Goal: Check status: Check status

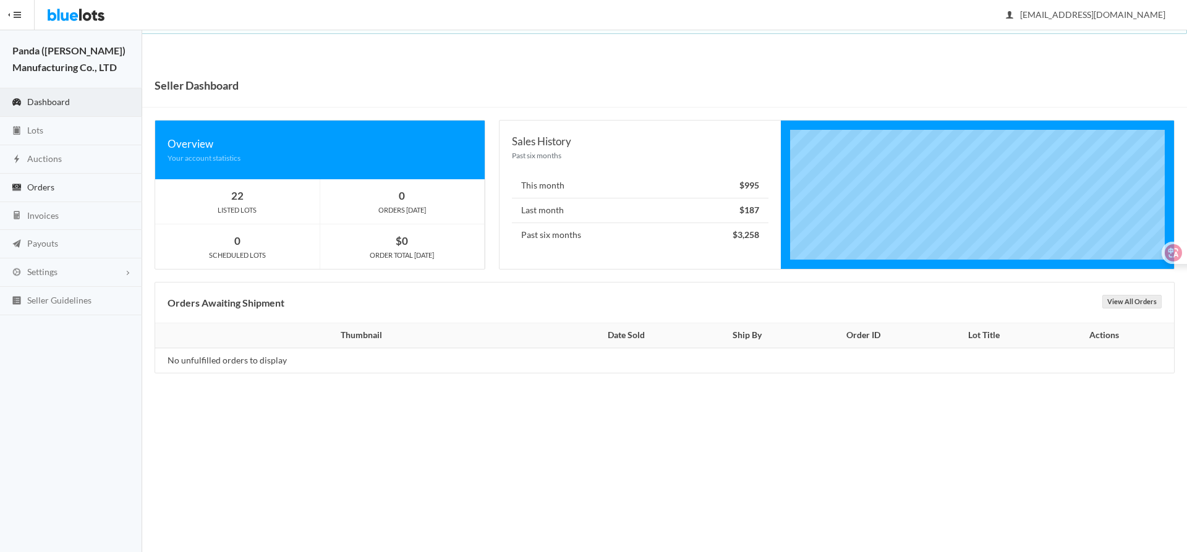
click at [54, 185] on span "Orders" at bounding box center [40, 187] width 27 height 11
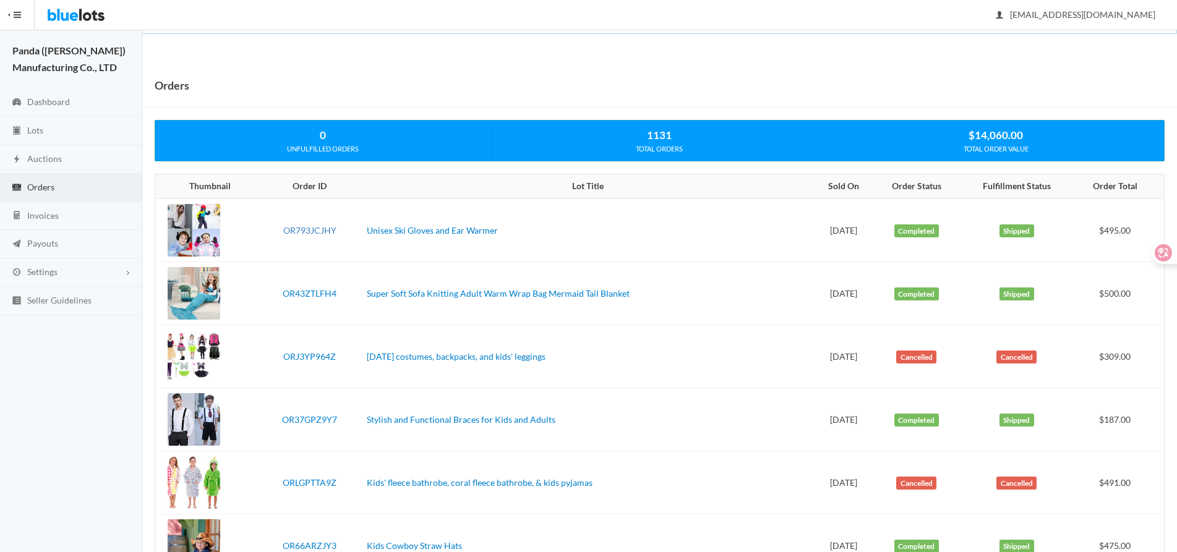
click at [321, 227] on link "OR793JCJHY" at bounding box center [309, 230] width 53 height 11
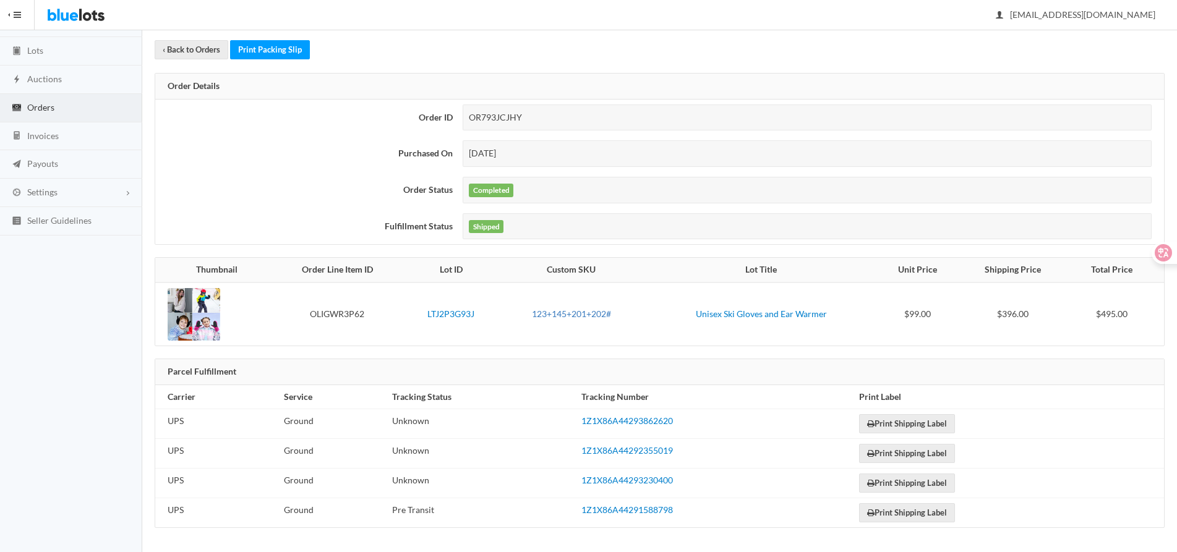
scroll to position [80, 0]
click at [455, 310] on link "LTJ2P3G93J" at bounding box center [450, 313] width 47 height 11
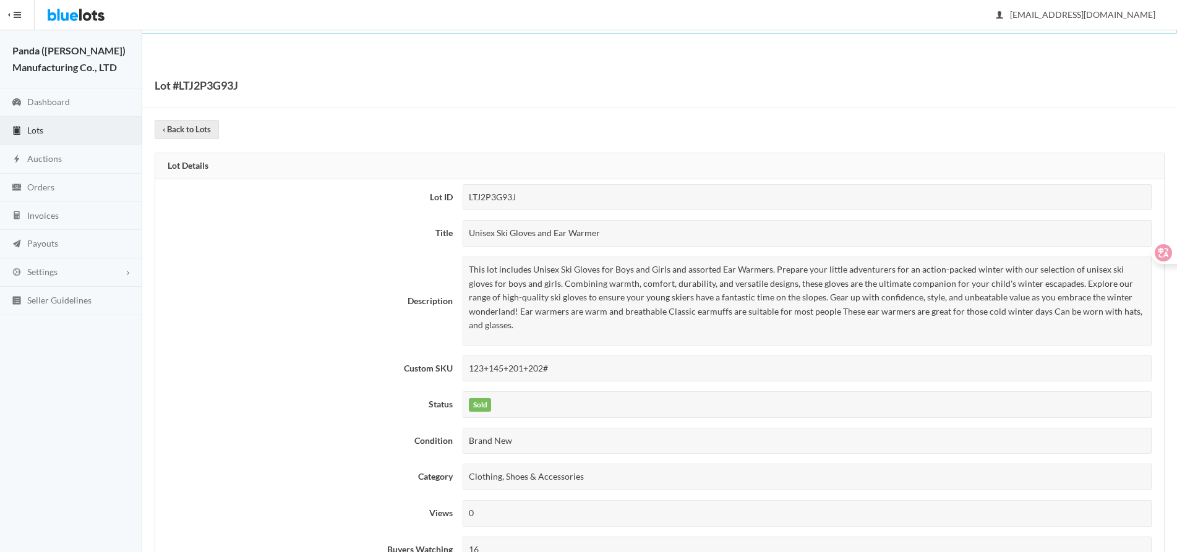
drag, startPoint x: 615, startPoint y: 234, endPoint x: 416, endPoint y: 234, distance: 199.1
click at [416, 234] on tr "Title Unisex Ski Gloves and Ear Warmer" at bounding box center [659, 233] width 1008 height 36
click at [603, 236] on div "Unisex Ski Gloves and Ear Warmer" at bounding box center [806, 233] width 689 height 27
drag, startPoint x: 621, startPoint y: 231, endPoint x: 479, endPoint y: 233, distance: 141.6
click at [479, 233] on div "Unisex Ski Gloves and Ear Warmer" at bounding box center [806, 233] width 689 height 27
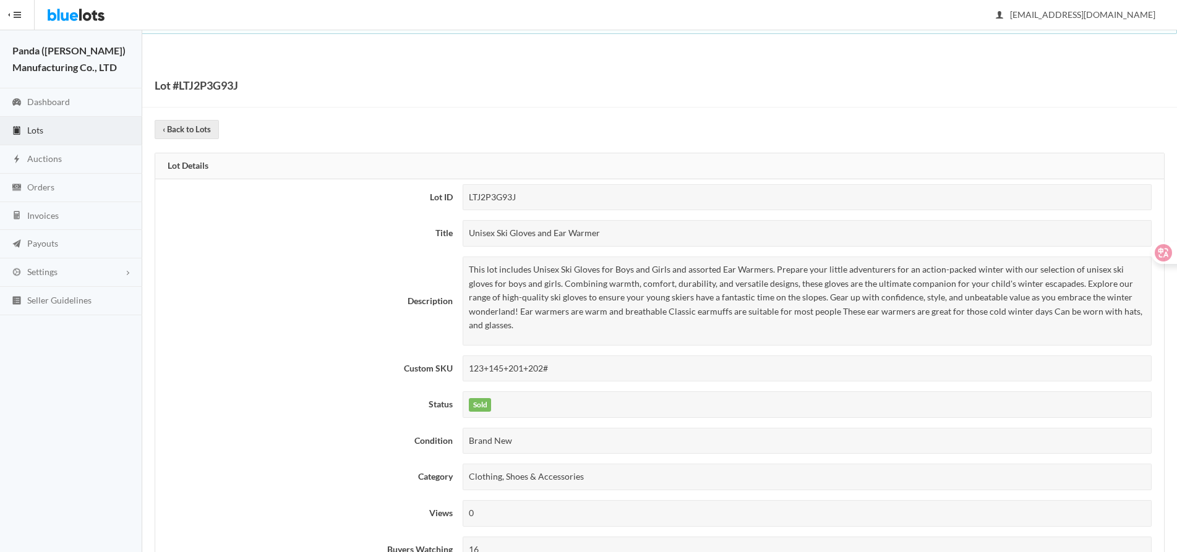
click at [579, 234] on div "Unisex Ski Gloves and Ear Warmer" at bounding box center [806, 233] width 689 height 27
drag, startPoint x: 615, startPoint y: 235, endPoint x: 467, endPoint y: 236, distance: 148.4
click at [467, 236] on div "Unisex Ski Gloves and Ear Warmer" at bounding box center [806, 233] width 689 height 27
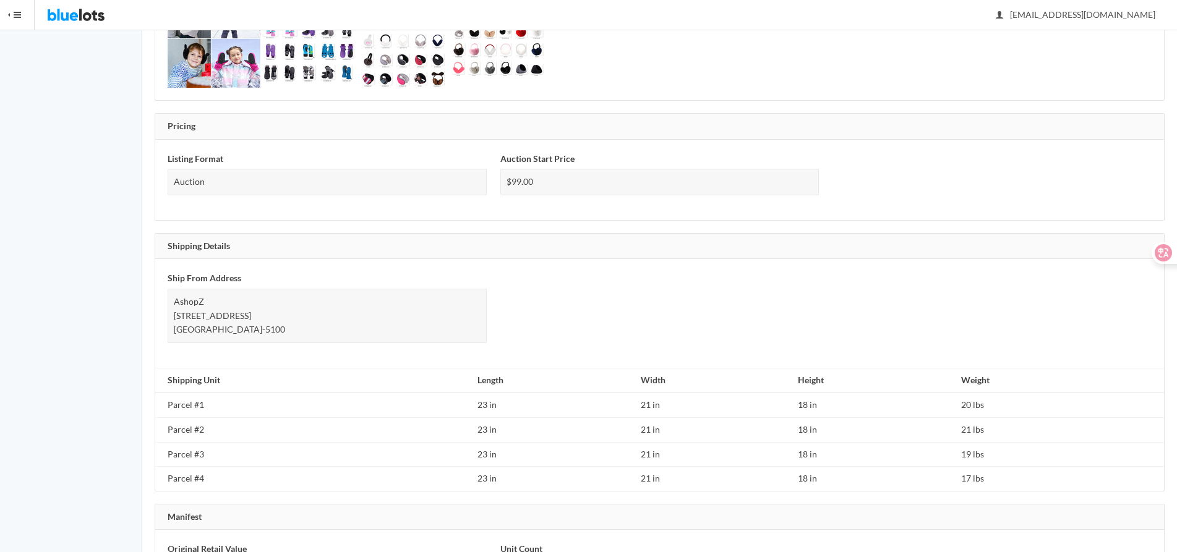
scroll to position [804, 0]
